Goal: Task Accomplishment & Management: Manage account settings

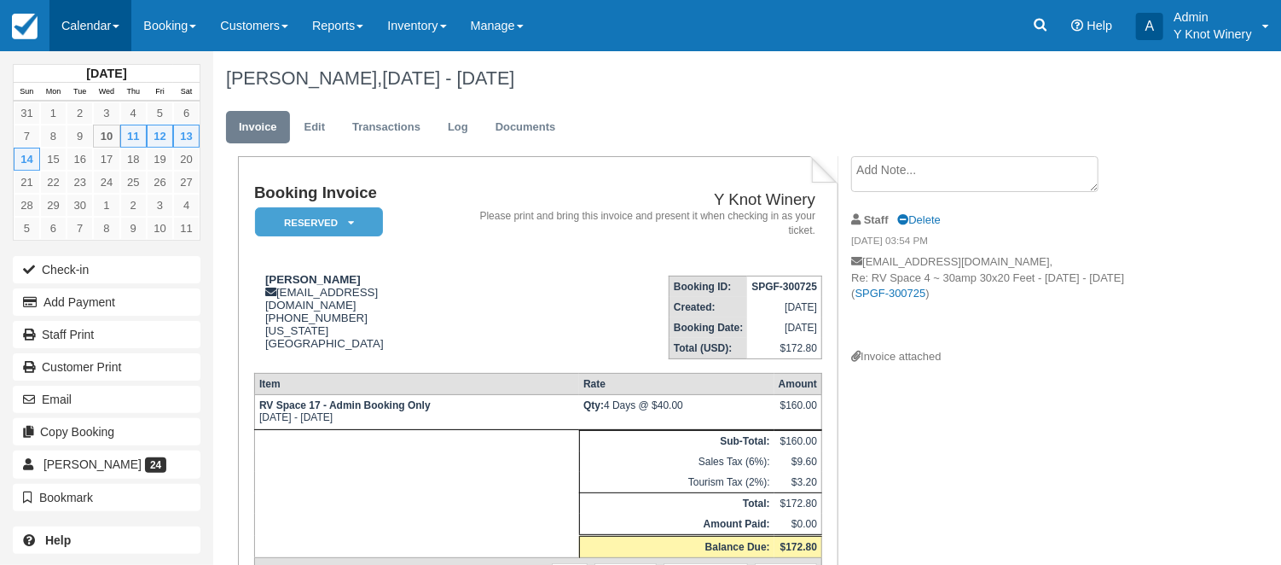
click at [126, 21] on link "Calendar" at bounding box center [90, 25] width 82 height 51
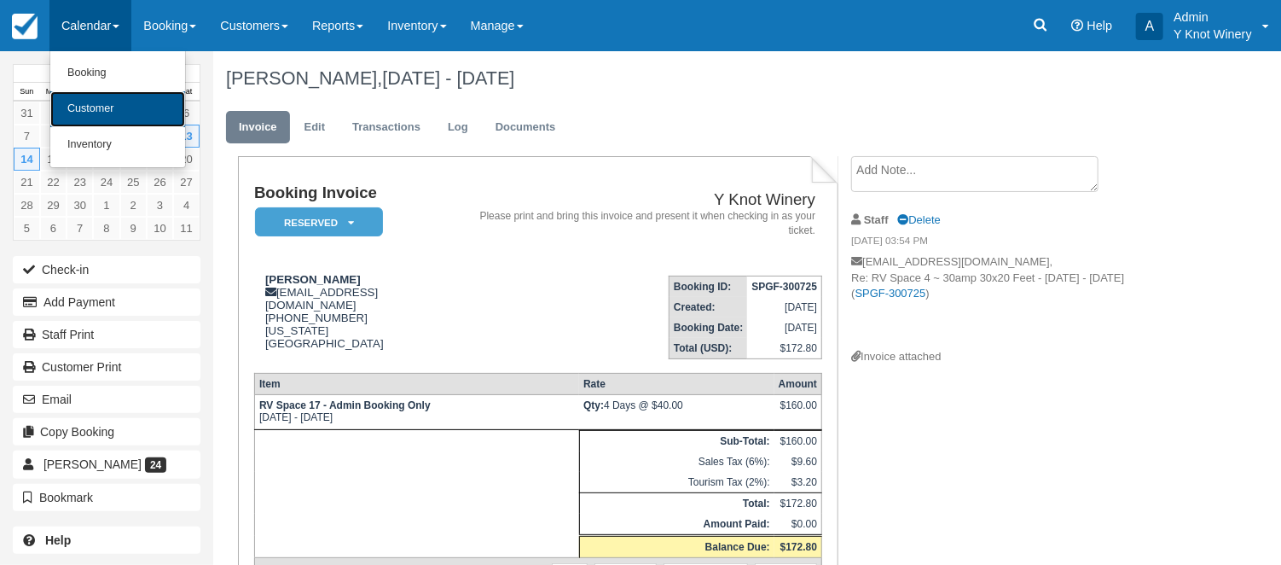
click at [83, 112] on link "Customer" at bounding box center [117, 109] width 135 height 36
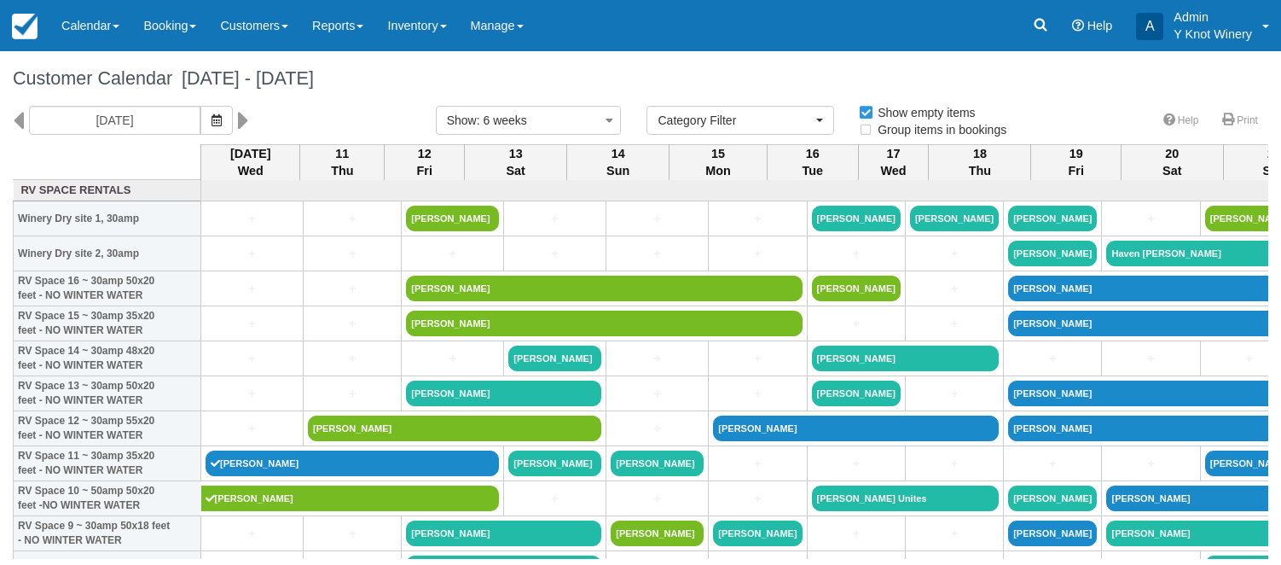
select select
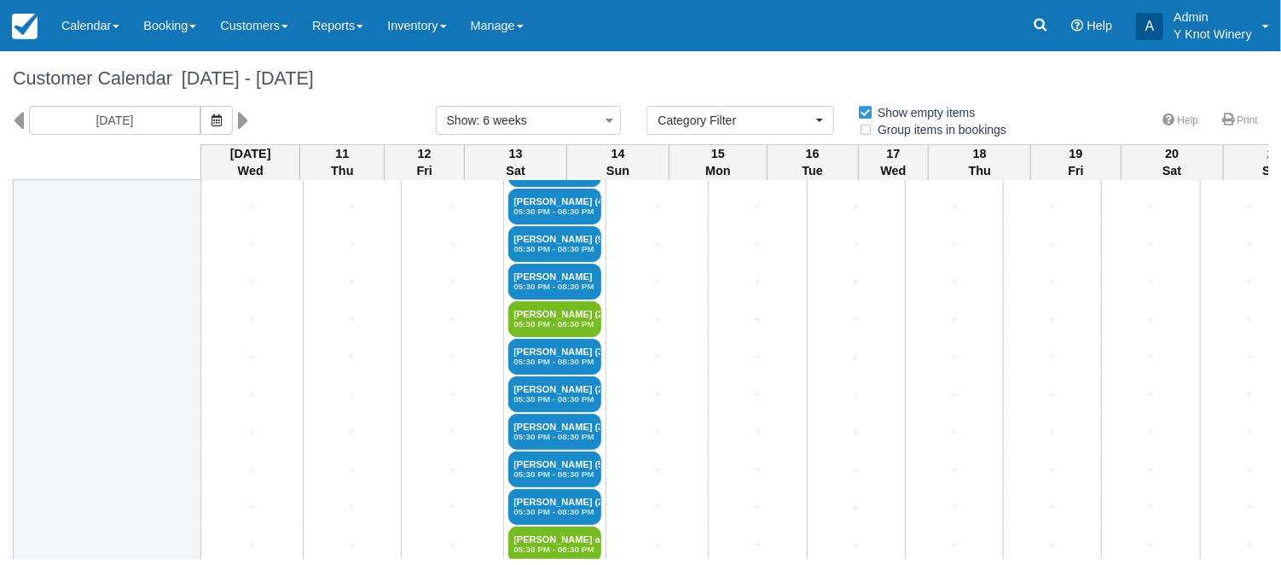
scroll to position [2500, 0]
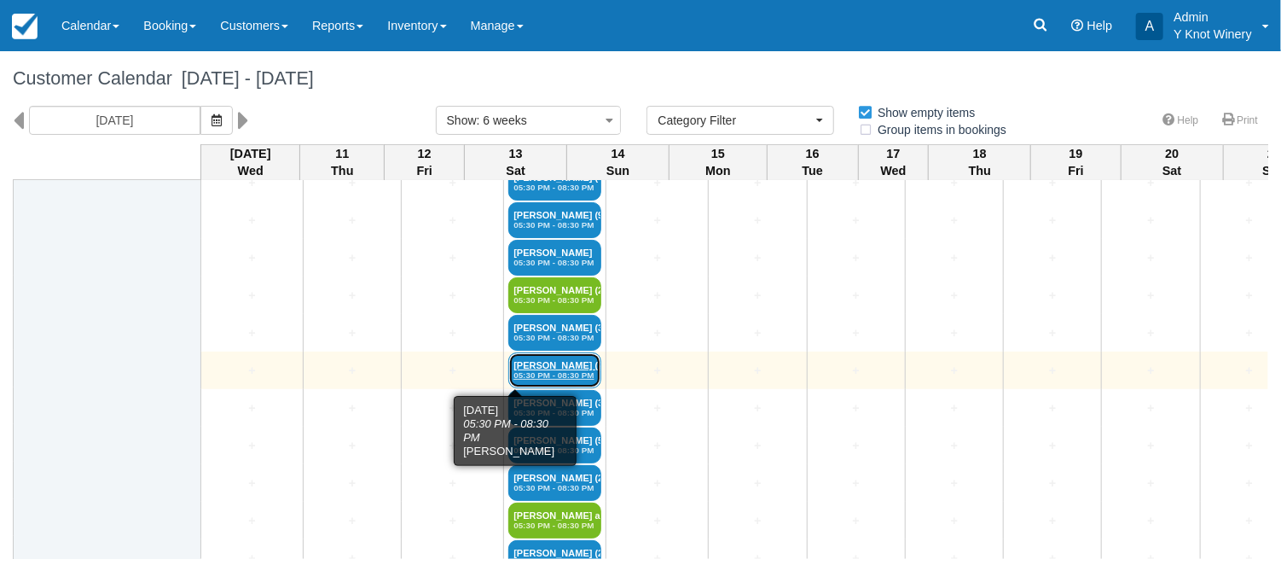
click at [514, 370] on em "05:30 PM - 08:30 PM" at bounding box center [554, 375] width 83 height 10
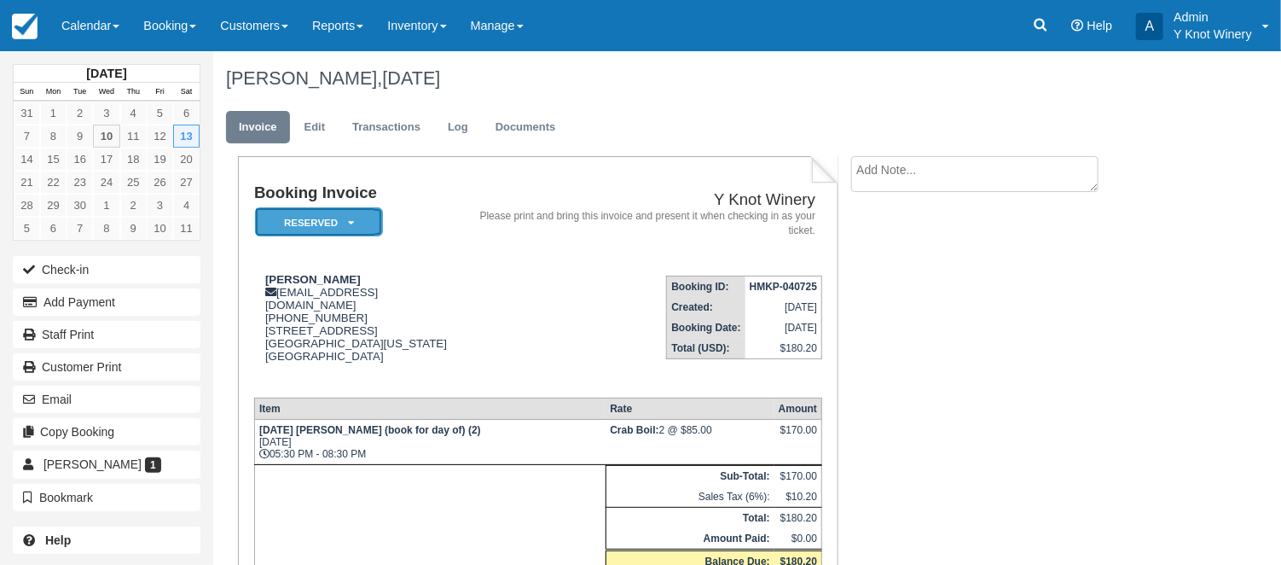
click at [352, 224] on icon at bounding box center [351, 222] width 6 height 10
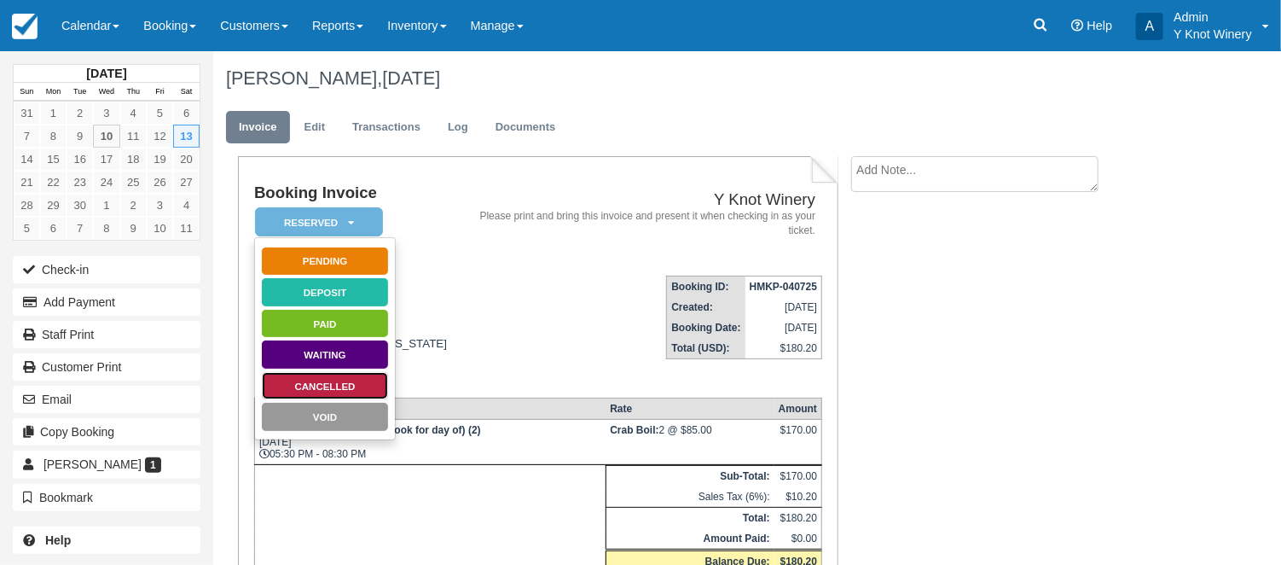
click at [353, 384] on link "Cancelled" at bounding box center [325, 386] width 128 height 30
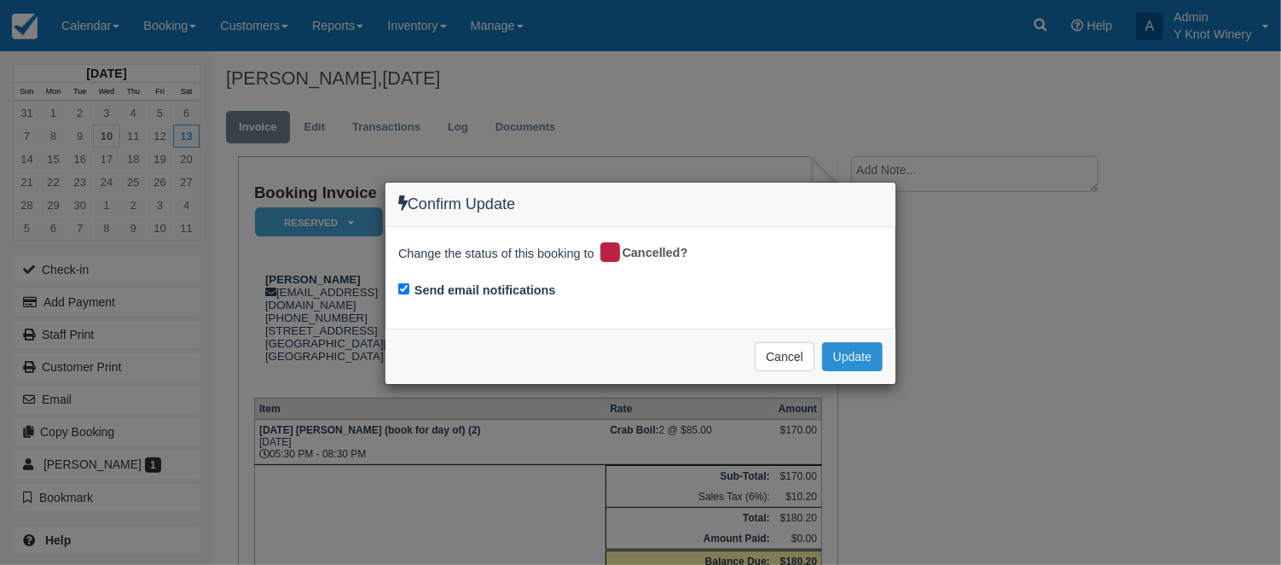
click at [860, 360] on button "Update" at bounding box center [852, 356] width 61 height 29
